Goal: Task Accomplishment & Management: Manage account settings

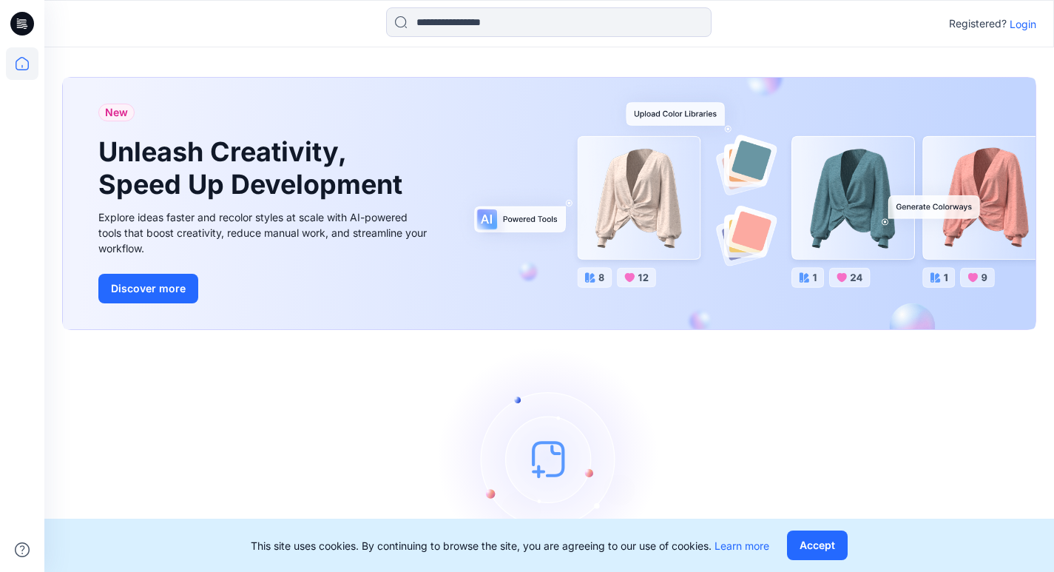
scroll to position [60, 0]
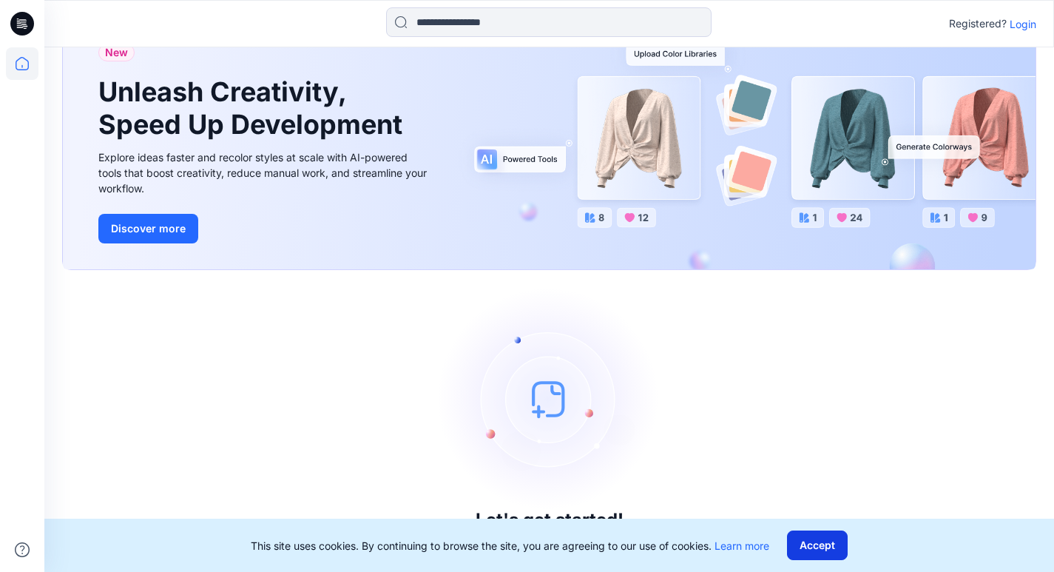
click at [807, 540] on button "Accept" at bounding box center [817, 545] width 61 height 30
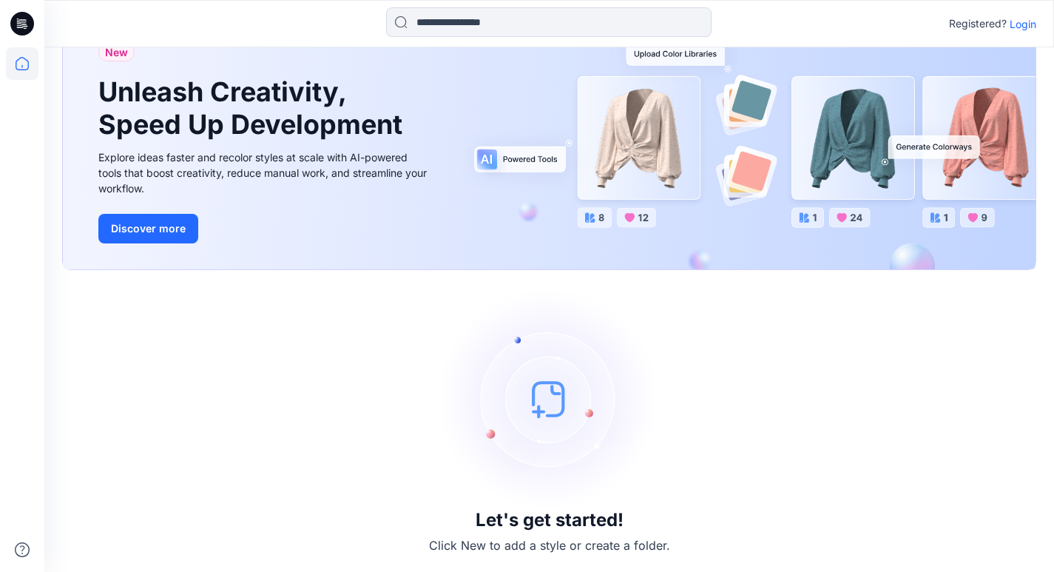
click at [540, 401] on img at bounding box center [549, 399] width 222 height 222
click at [22, 55] on icon at bounding box center [22, 63] width 33 height 33
click at [1038, 21] on div "Registered? Login" at bounding box center [548, 23] width 1009 height 33
click at [1028, 23] on p "Login" at bounding box center [1022, 24] width 27 height 16
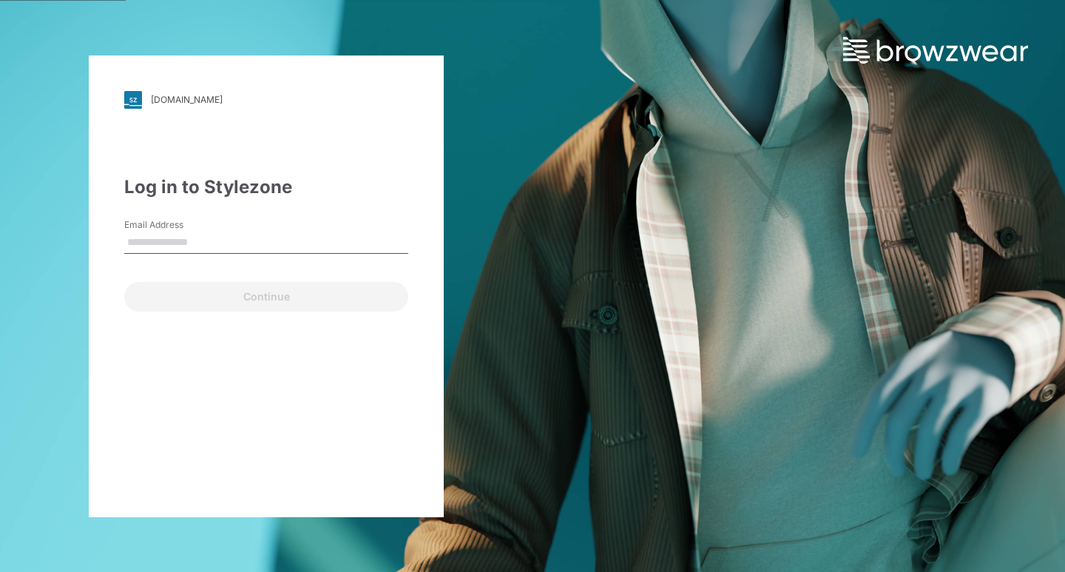
type input "**********"
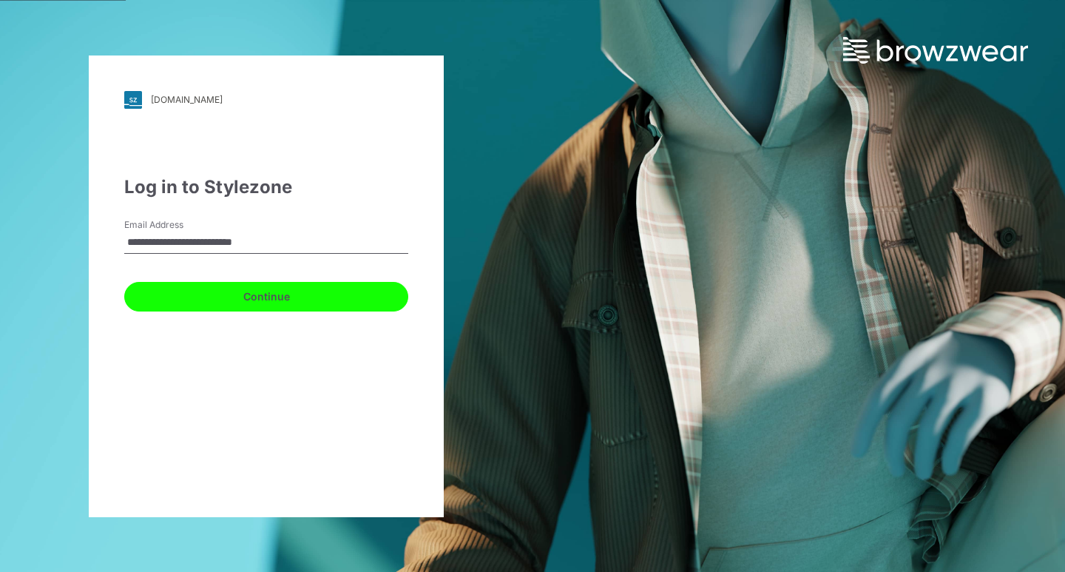
click at [183, 296] on button "Continue" at bounding box center [266, 297] width 284 height 30
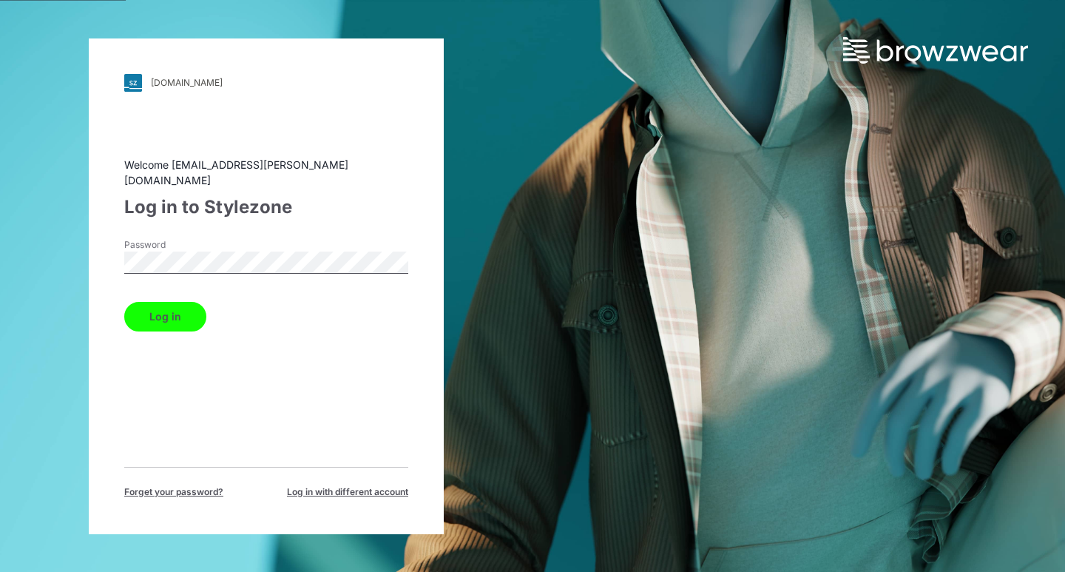
click at [156, 312] on button "Log in" at bounding box center [165, 317] width 82 height 30
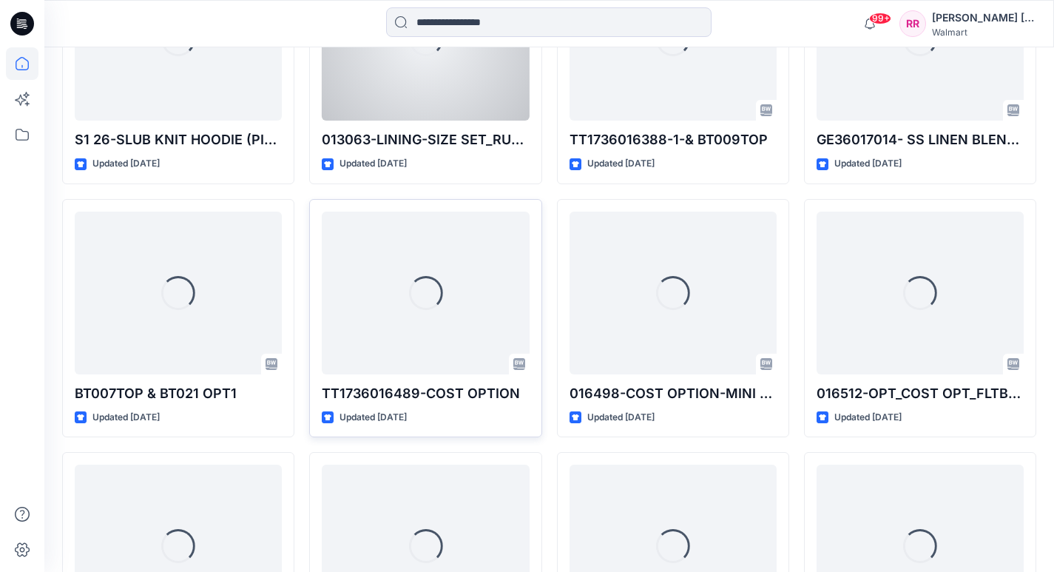
scroll to position [9684, 0]
